Goal: Transaction & Acquisition: Book appointment/travel/reservation

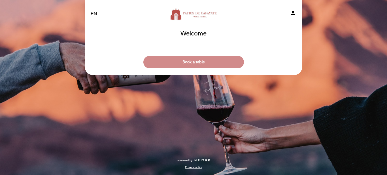
click at [96, 14] on select "EN ES PT" at bounding box center [94, 14] width 7 height 7
select select "es"
click at [91, 11] on select "EN ES PT" at bounding box center [94, 14] width 7 height 7
click at [267, 109] on div "EN ES PT Restaurante [GEOGRAPHIC_DATA][PERSON_NAME] - [GEOGRAPHIC_DATA] person …" at bounding box center [193, 87] width 387 height 175
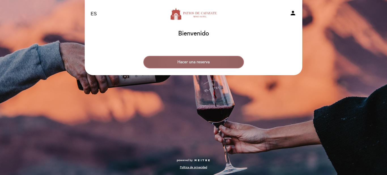
click at [213, 67] on button "Hacer una reserva" at bounding box center [193, 62] width 101 height 12
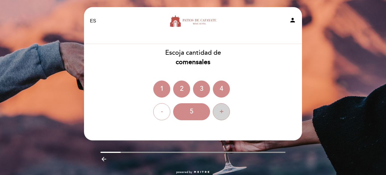
click at [221, 110] on div "+" at bounding box center [221, 111] width 17 height 17
click at [186, 109] on div "7" at bounding box center [191, 111] width 37 height 17
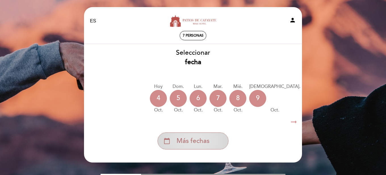
click at [212, 140] on div "calendar_today Más fechas" at bounding box center [192, 140] width 71 height 17
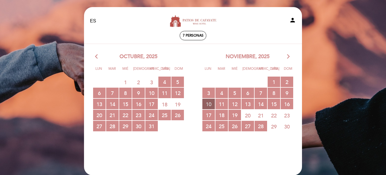
click at [207, 102] on span "10 RESERVAS DISPONIBLES" at bounding box center [208, 104] width 12 height 10
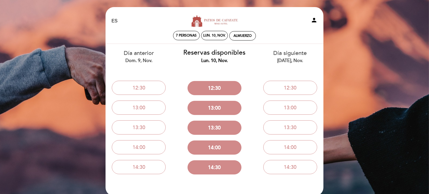
drag, startPoint x: 378, startPoint y: 0, endPoint x: 126, endPoint y: 24, distance: 253.0
click at [126, 24] on div "EN ES PT Restaurante [GEOGRAPHIC_DATA][PERSON_NAME] - [GEOGRAPHIC_DATA] person" at bounding box center [214, 21] width 214 height 20
click at [216, 166] on button "14:30" at bounding box center [214, 167] width 54 height 14
